Goal: Task Accomplishment & Management: Use online tool/utility

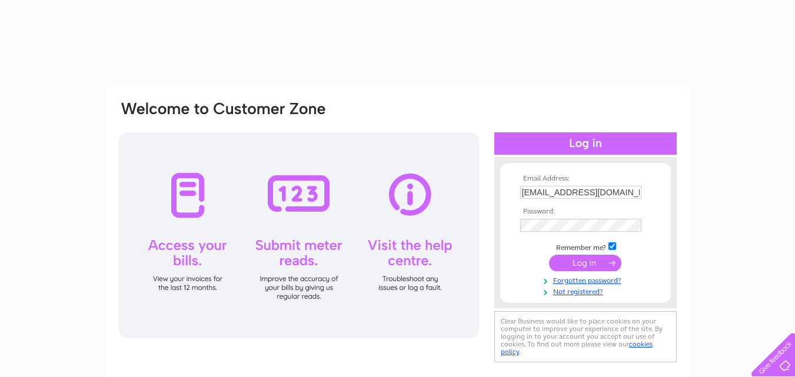
click at [588, 258] on input "submit" at bounding box center [585, 263] width 72 height 16
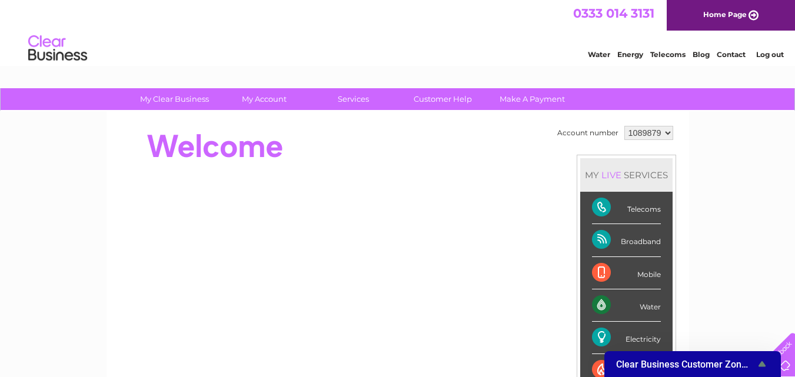
drag, startPoint x: 800, startPoint y: 120, endPoint x: 689, endPoint y: 69, distance: 122.3
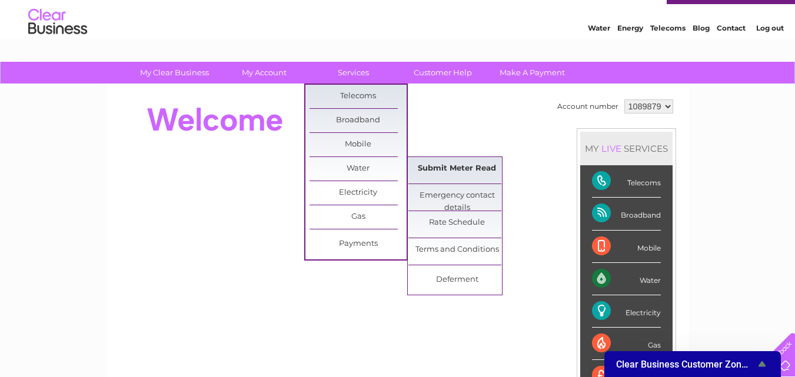
click at [438, 170] on link "Submit Meter Read" at bounding box center [457, 169] width 97 height 24
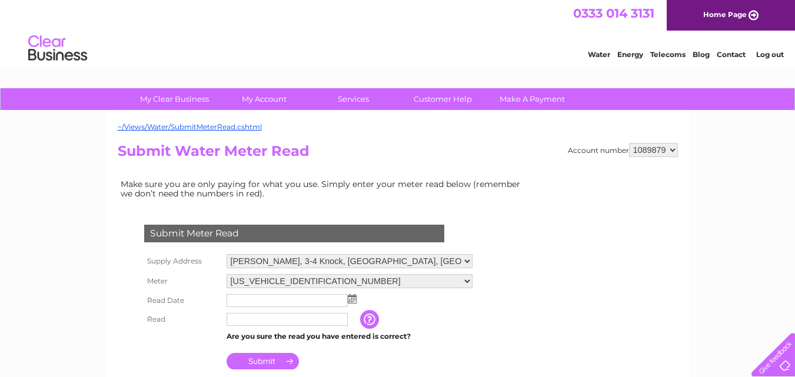
click at [351, 297] on img at bounding box center [352, 298] width 9 height 9
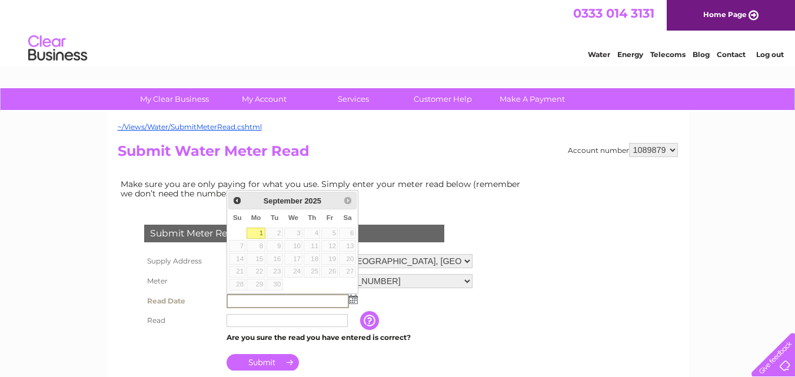
click at [257, 231] on link "1" at bounding box center [256, 234] width 18 height 12
type input "2025/09/01"
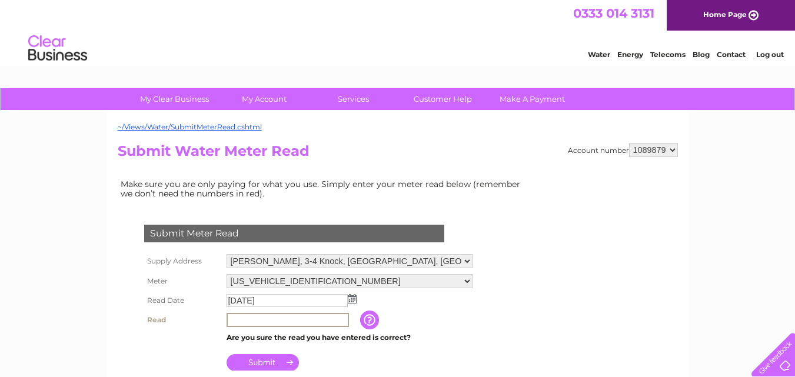
click at [246, 323] on input "text" at bounding box center [288, 320] width 122 height 14
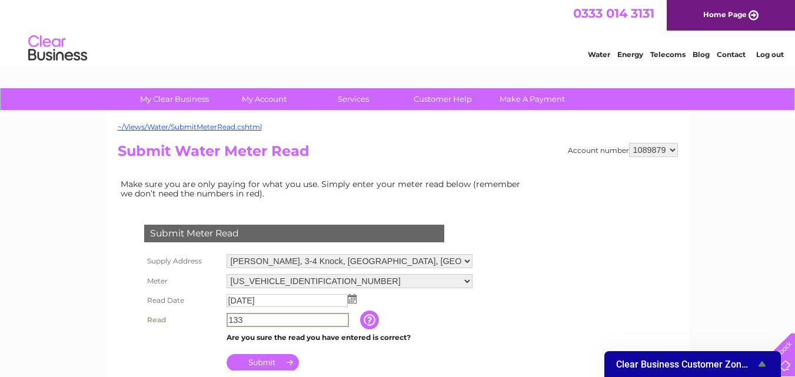
type input "133"
click at [274, 358] on input "Submit" at bounding box center [263, 361] width 72 height 16
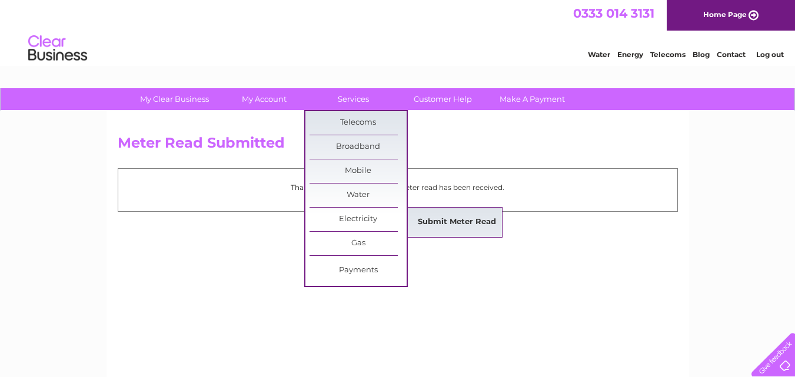
click at [457, 226] on link "Submit Meter Read" at bounding box center [457, 223] width 97 height 24
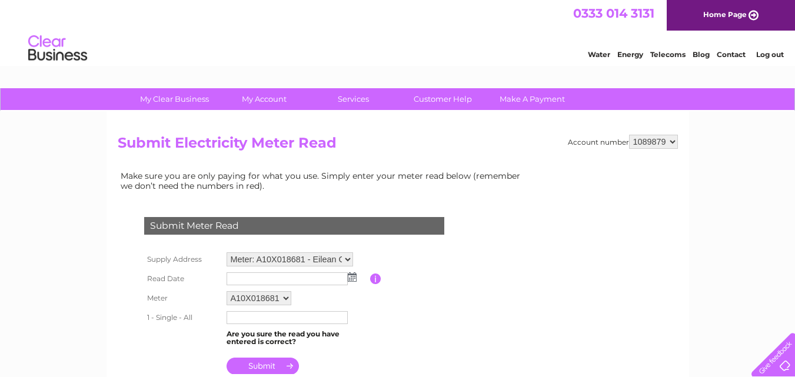
click at [351, 279] on img at bounding box center [352, 277] width 9 height 9
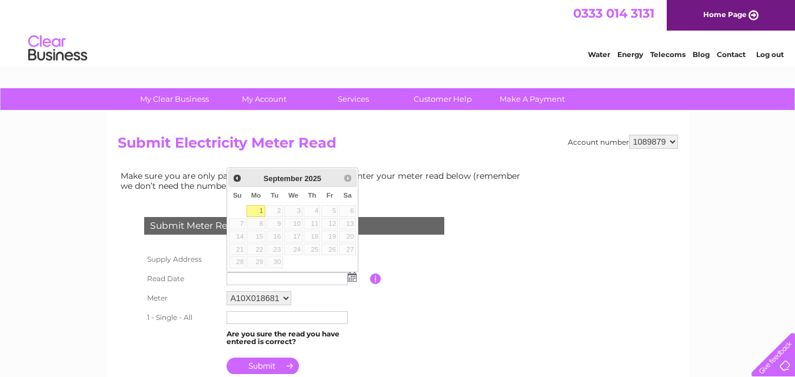
click at [261, 208] on link "1" at bounding box center [256, 211] width 18 height 12
type input "2025/09/01"
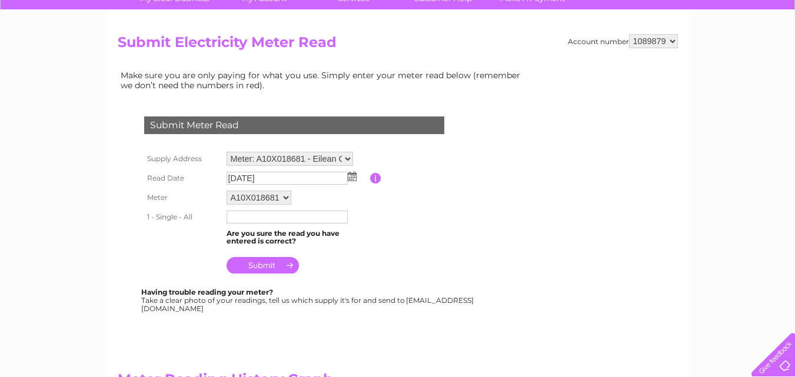
scroll to position [99, 0]
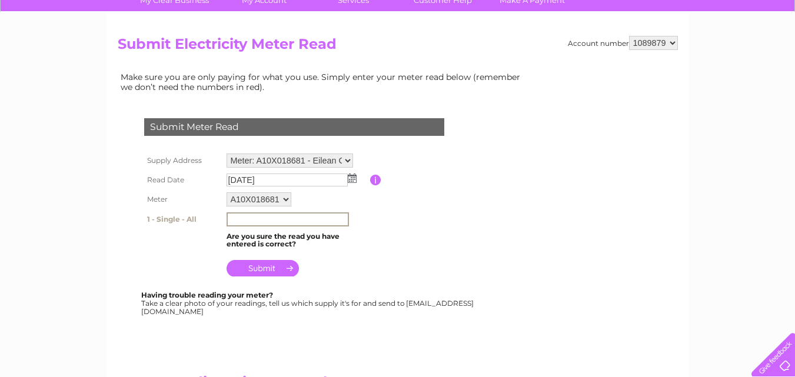
click at [234, 219] on input "text" at bounding box center [288, 220] width 122 height 14
type input "38786"
click at [273, 270] on input "submit" at bounding box center [263, 267] width 72 height 16
